Goal: Information Seeking & Learning: Compare options

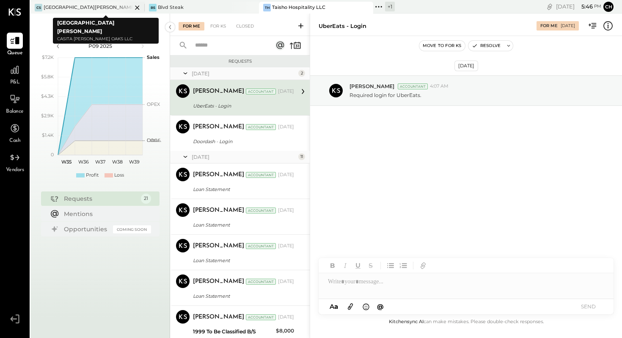
click at [99, 8] on div "CS Casita [PERSON_NAME][GEOGRAPHIC_DATA]" at bounding box center [81, 8] width 102 height 8
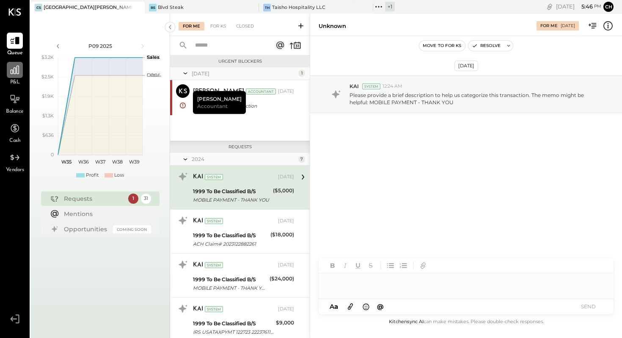
click at [19, 72] on icon at bounding box center [15, 70] width 8 height 8
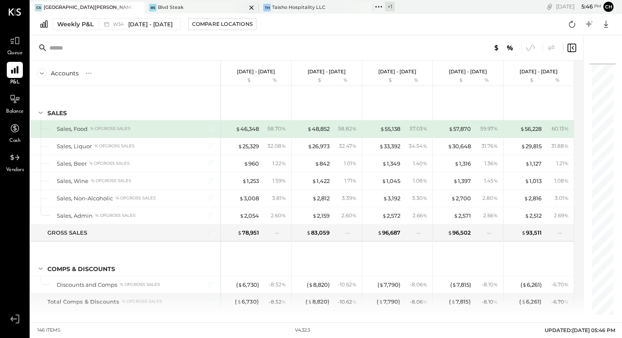
click at [176, 6] on div "Blvd Steak" at bounding box center [171, 7] width 26 height 7
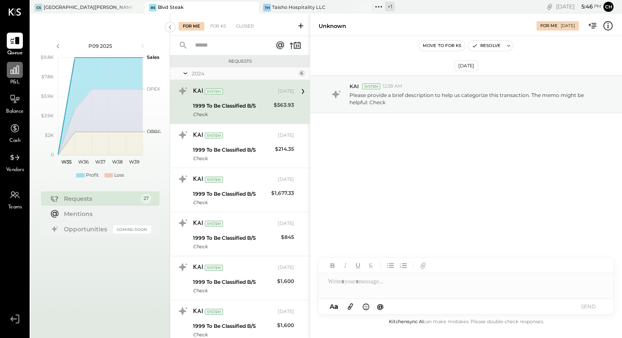
click at [16, 75] on icon at bounding box center [14, 69] width 11 height 11
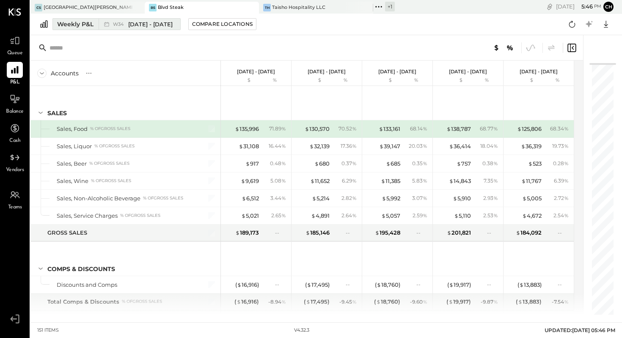
click at [85, 29] on button "Weekly P&L W34 [DATE] - [DATE]" at bounding box center [116, 24] width 128 height 12
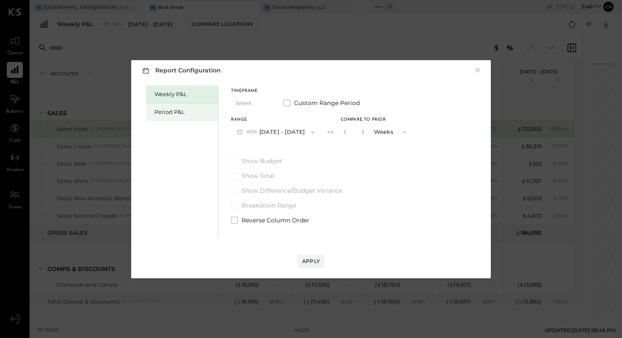
click at [185, 113] on div "Period P&L" at bounding box center [183, 112] width 59 height 8
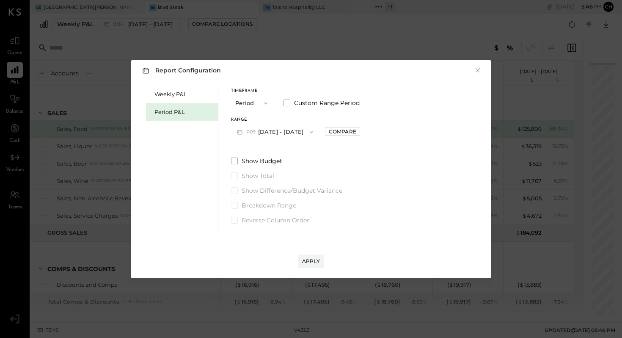
click at [315, 131] on icon "button" at bounding box center [311, 132] width 7 height 7
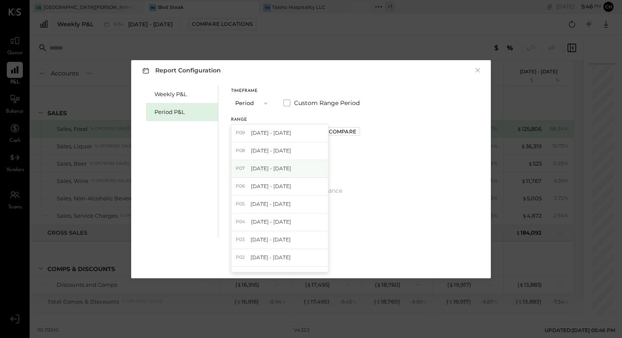
click at [287, 161] on span "[DATE] - [DATE]" at bounding box center [271, 168] width 40 height 7
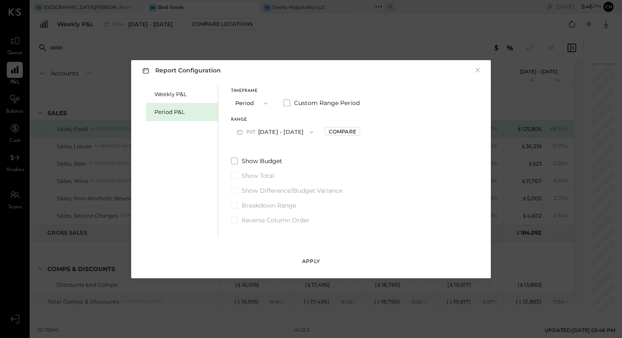
click at [311, 161] on div "Apply" at bounding box center [311, 260] width 18 height 7
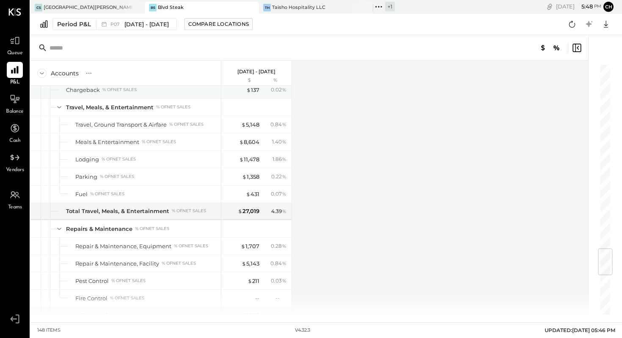
scroll to position [1545, 0]
click at [178, 158] on div "Lodging % of NET SALES" at bounding box center [146, 160] width 142 height 8
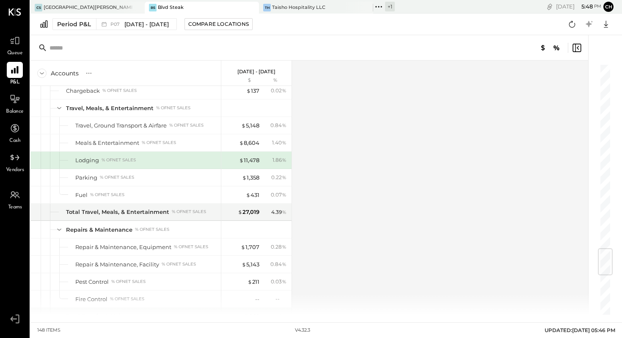
click at [178, 158] on div "Lodging % of NET SALES" at bounding box center [146, 160] width 142 height 8
click at [93, 157] on div "Lodging" at bounding box center [87, 160] width 24 height 8
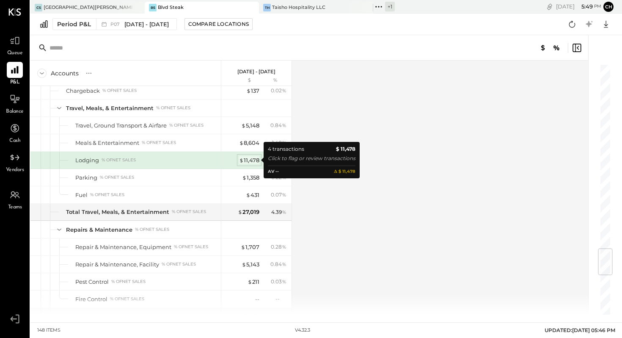
click at [249, 161] on div "$ 11,478" at bounding box center [249, 160] width 20 height 8
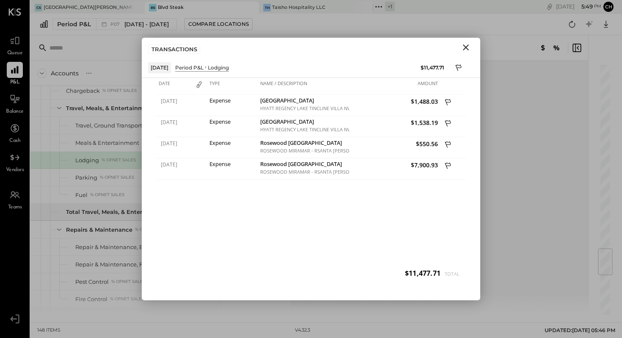
click at [467, 47] on icon "Close" at bounding box center [466, 47] width 6 height 6
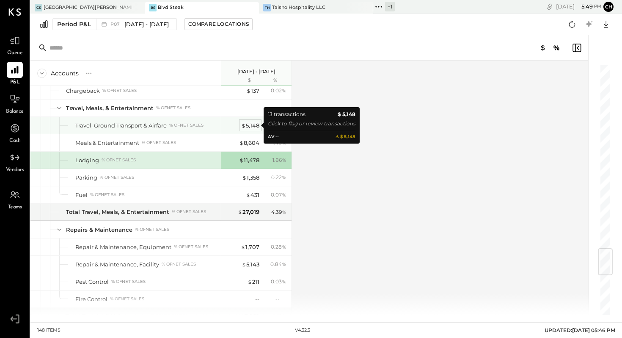
click at [250, 126] on div "$ 5,148" at bounding box center [250, 125] width 18 height 8
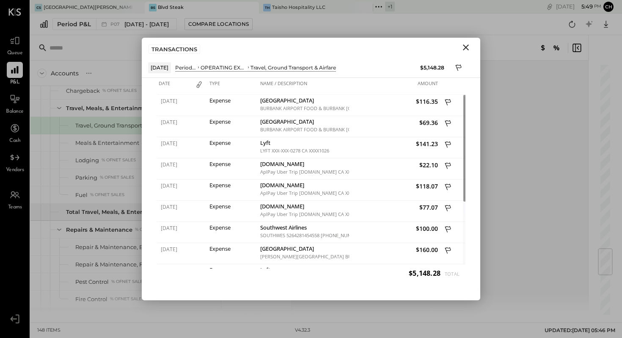
click at [466, 48] on icon "Close" at bounding box center [466, 47] width 10 height 10
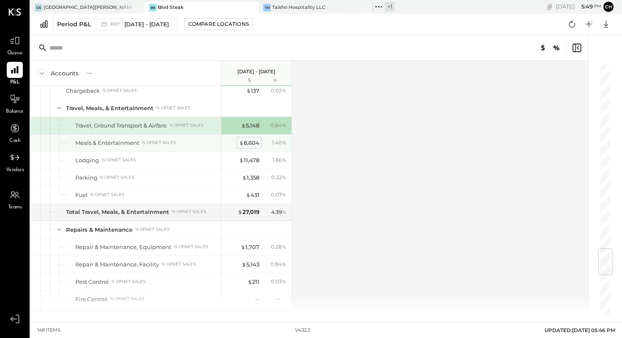
click at [249, 142] on div "$ 8,604" at bounding box center [249, 143] width 20 height 8
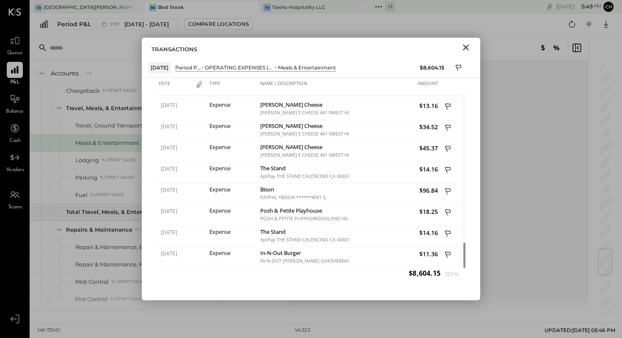
click at [467, 47] on icon "Close" at bounding box center [466, 47] width 10 height 10
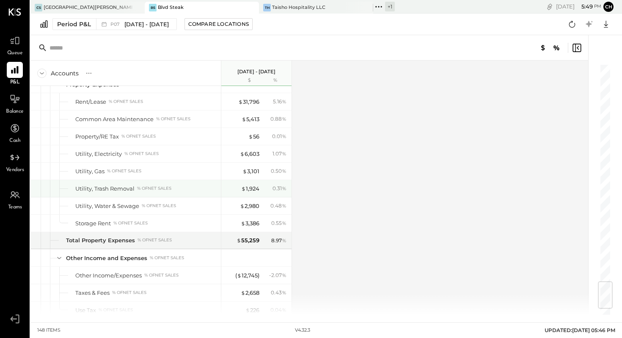
scroll to position [1831, 0]
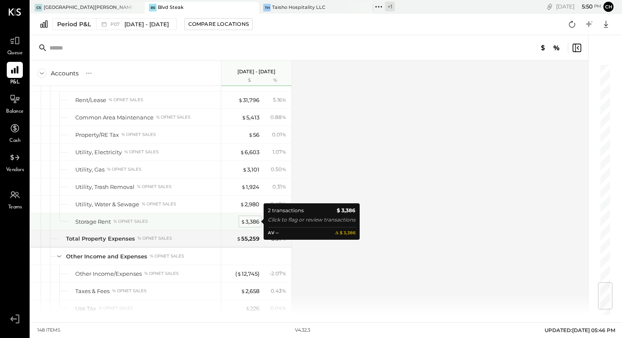
click at [244, 161] on span "$" at bounding box center [243, 221] width 5 height 7
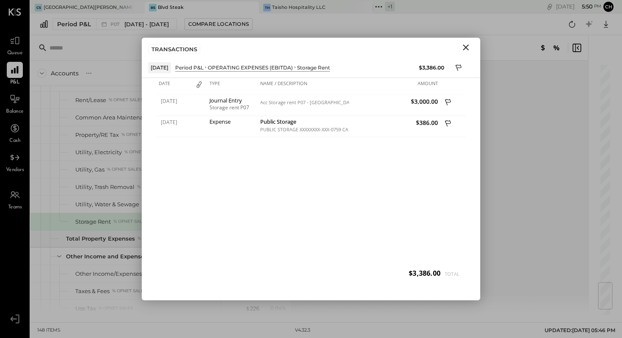
click at [465, 47] on icon "Close" at bounding box center [466, 47] width 6 height 6
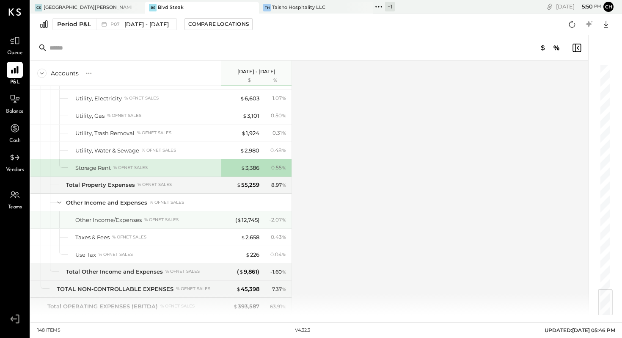
scroll to position [1913, 0]
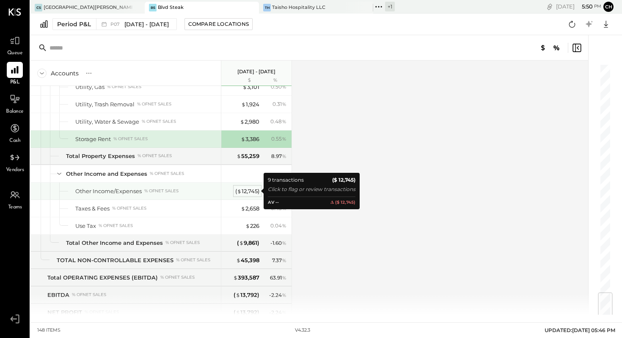
click at [249, 161] on div "( $ 12,745 )" at bounding box center [247, 191] width 24 height 8
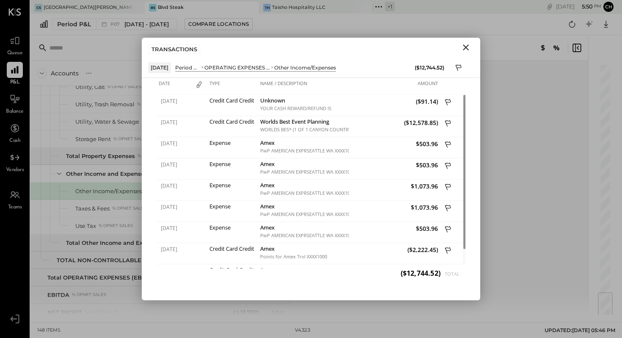
click at [467, 45] on icon "Close" at bounding box center [466, 47] width 6 height 6
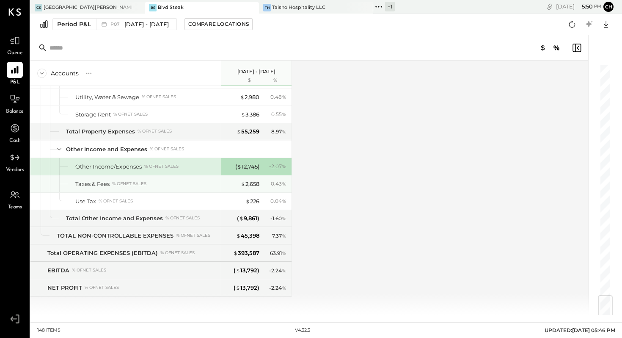
scroll to position [1941, 0]
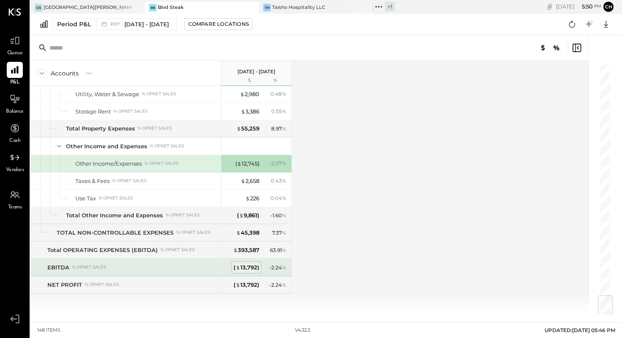
click at [244, 161] on div "( $ 13,792 )" at bounding box center [246, 267] width 26 height 8
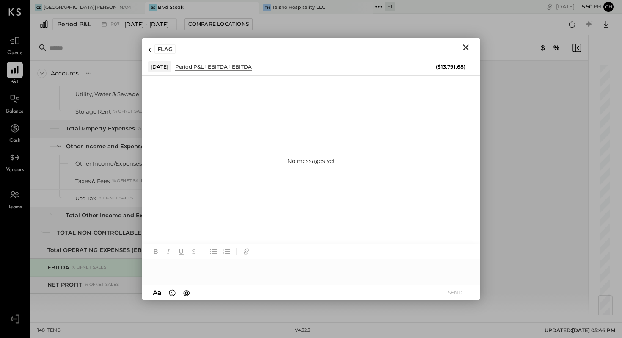
click at [464, 47] on icon "Close" at bounding box center [466, 47] width 6 height 6
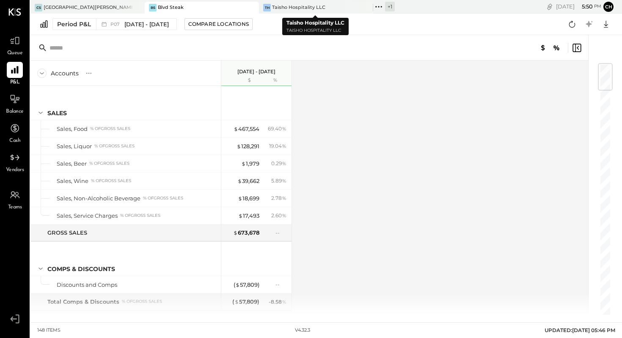
click at [285, 8] on div "Taisho Hospitality LLC" at bounding box center [298, 7] width 53 height 7
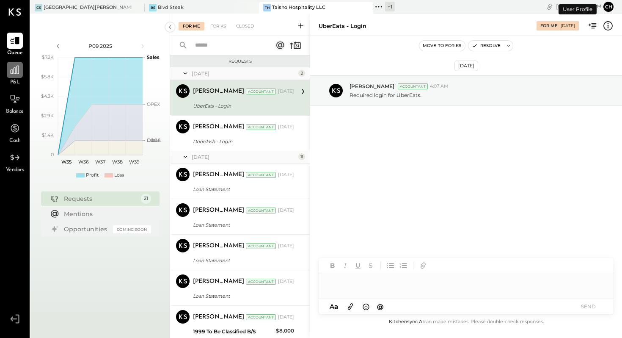
click at [13, 70] on icon at bounding box center [15, 70] width 8 height 8
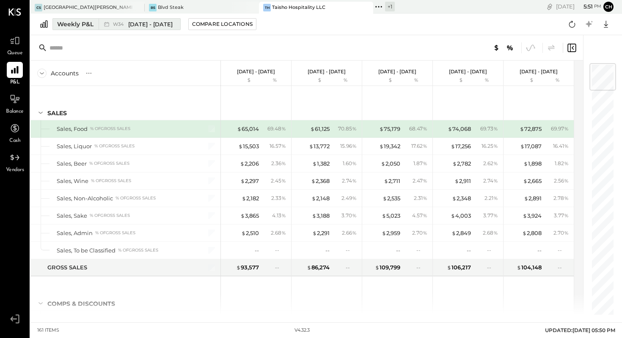
click at [86, 25] on div "Weekly P&L" at bounding box center [75, 24] width 36 height 8
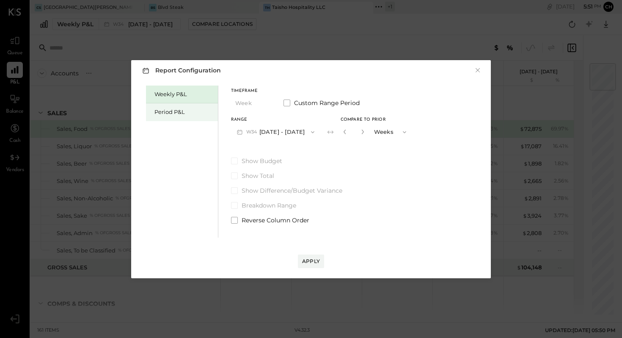
click at [169, 112] on div "Period P&L" at bounding box center [183, 112] width 59 height 8
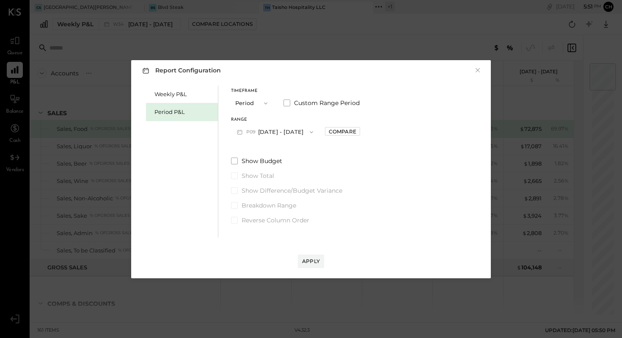
click at [315, 130] on icon "button" at bounding box center [311, 132] width 7 height 7
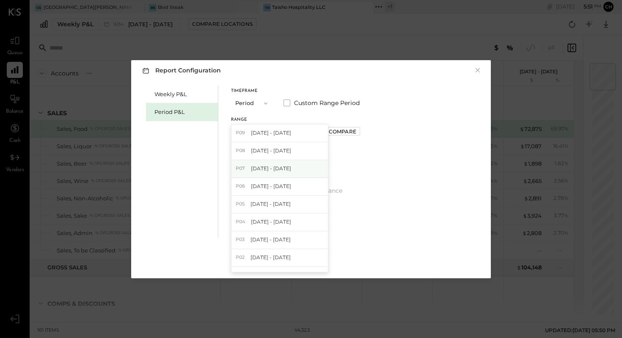
click at [307, 161] on div "P07 [DATE] - [DATE]" at bounding box center [279, 169] width 96 height 18
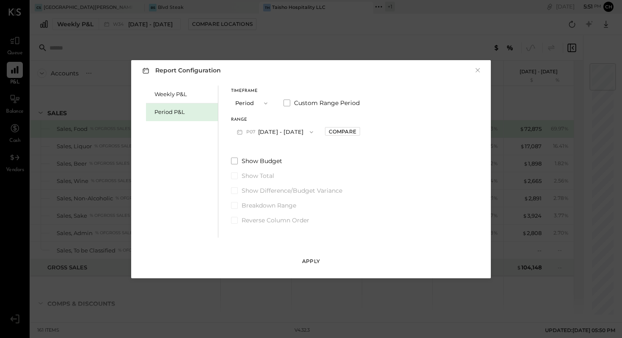
click at [313, 161] on div "Apply" at bounding box center [311, 260] width 18 height 7
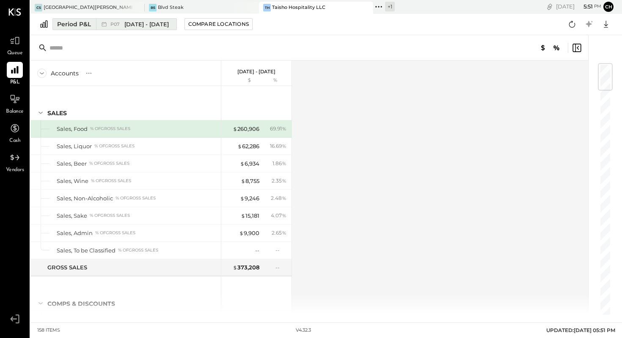
click at [77, 21] on div "Period P&L" at bounding box center [74, 24] width 34 height 8
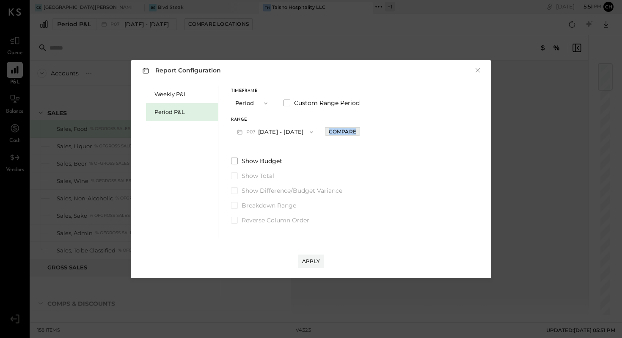
click at [346, 131] on div "Compare" at bounding box center [342, 131] width 27 height 7
click at [406, 130] on span "button" at bounding box center [400, 132] width 11 height 7
click at [398, 128] on div "Periods" at bounding box center [389, 131] width 41 height 15
click at [362, 132] on icon "button" at bounding box center [361, 131] width 2 height 5
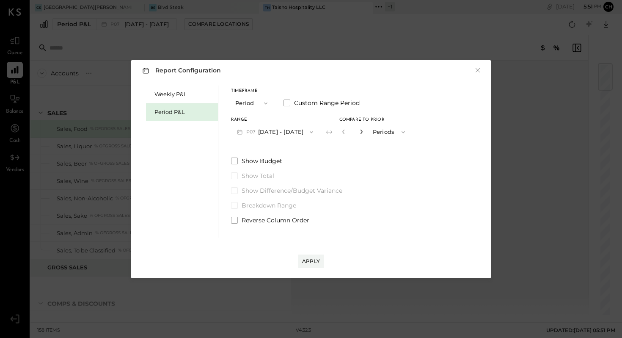
click at [362, 132] on icon "button" at bounding box center [361, 131] width 2 height 5
type input "*"
click at [307, 161] on div "Apply" at bounding box center [311, 260] width 18 height 7
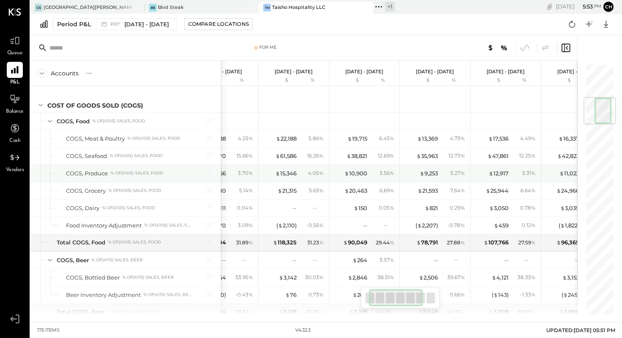
scroll to position [0, 42]
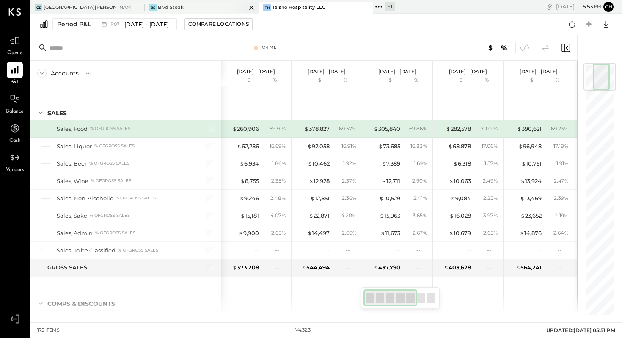
click at [188, 10] on div "BS Blvd Steak" at bounding box center [196, 8] width 102 height 8
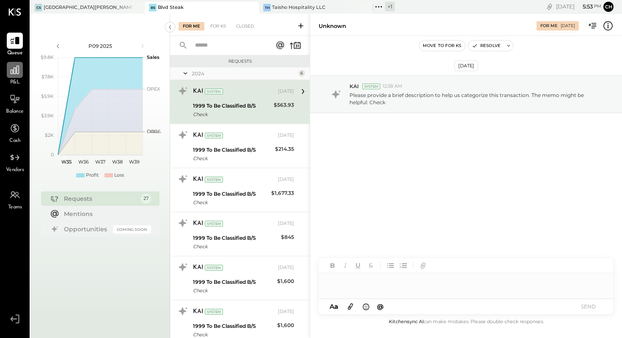
click at [18, 71] on icon at bounding box center [14, 69] width 11 height 11
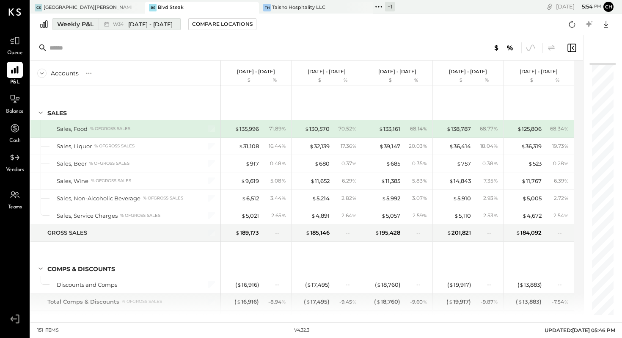
click at [90, 24] on div "Weekly P&L" at bounding box center [75, 24] width 36 height 8
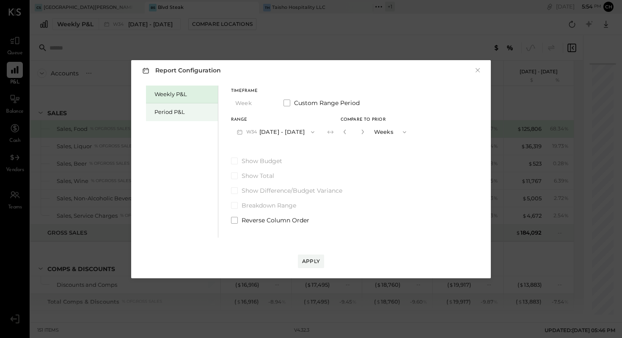
click at [167, 110] on div "Period P&L" at bounding box center [183, 112] width 59 height 8
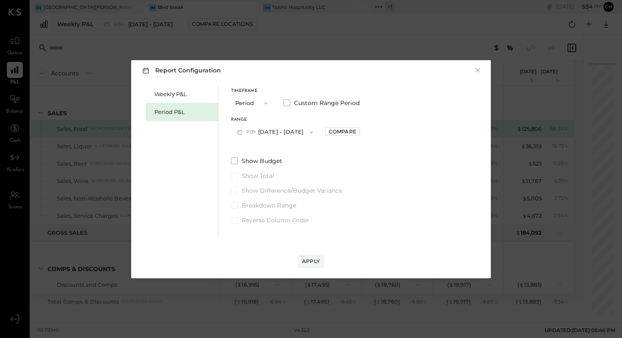
click at [315, 129] on icon "button" at bounding box center [311, 132] width 7 height 7
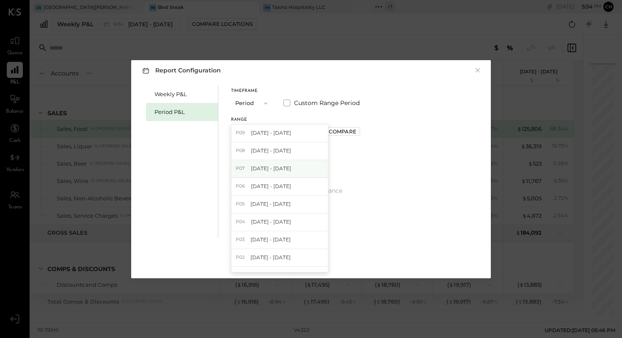
click at [291, 161] on span "[DATE] - [DATE]" at bounding box center [271, 168] width 40 height 7
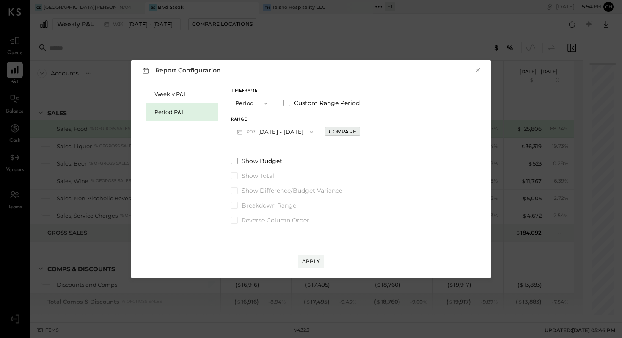
click at [360, 127] on button "Compare" at bounding box center [342, 131] width 35 height 8
click at [406, 130] on icon "button" at bounding box center [403, 132] width 7 height 7
click at [364, 132] on icon "button" at bounding box center [361, 131] width 5 height 5
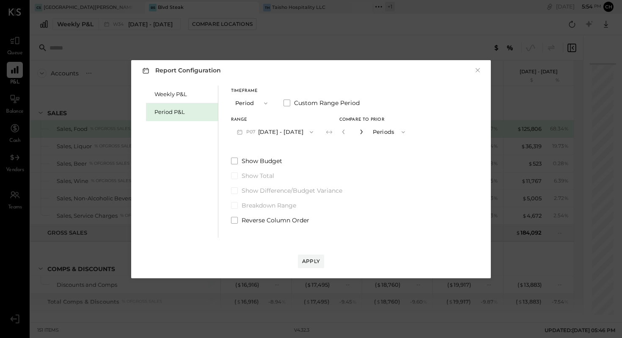
click at [364, 132] on icon "button" at bounding box center [361, 131] width 5 height 5
type input "*"
click at [317, 161] on div "Apply" at bounding box center [311, 260] width 18 height 7
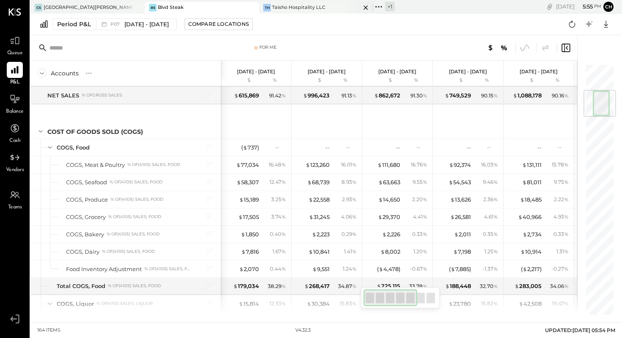
click at [280, 6] on div "Taisho Hospitality LLC" at bounding box center [298, 7] width 53 height 7
